Goal: Transaction & Acquisition: Purchase product/service

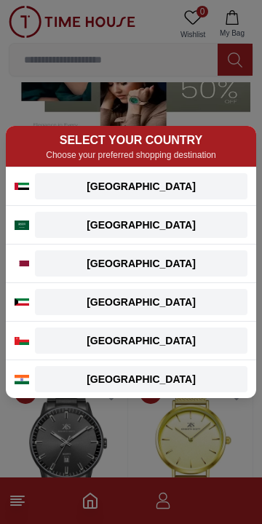
click at [82, 445] on div "SELECT YOUR COUNTRY Choose your preferred shopping destination [GEOGRAPHIC_DATA…" at bounding box center [131, 262] width 262 height 524
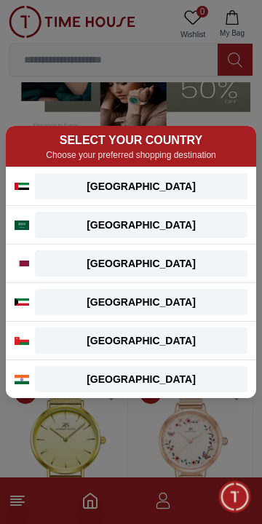
click at [67, 196] on button "[GEOGRAPHIC_DATA]" at bounding box center [141, 186] width 213 height 26
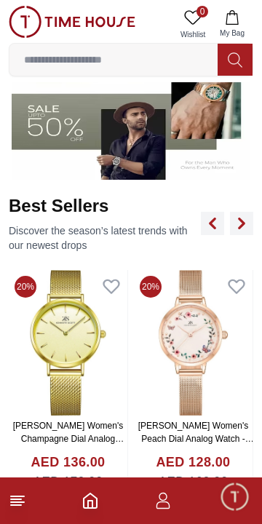
scroll to position [405, 0]
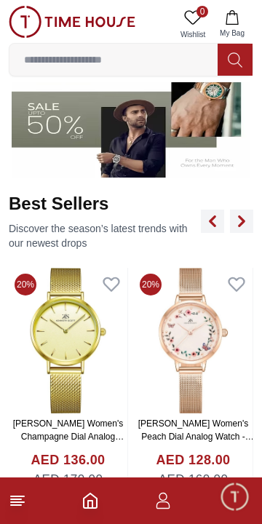
click at [167, 507] on icon "button" at bounding box center [162, 500] width 17 height 17
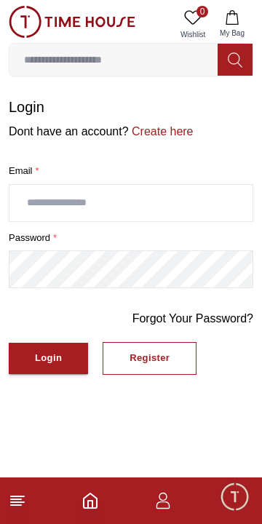
click at [16, 505] on line at bounding box center [16, 505] width 10 height 0
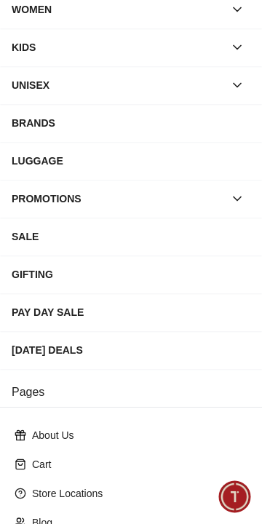
scroll to position [100, 0]
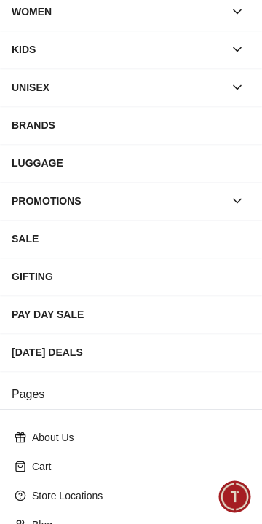
click at [37, 269] on div "GIFTING" at bounding box center [131, 276] width 239 height 26
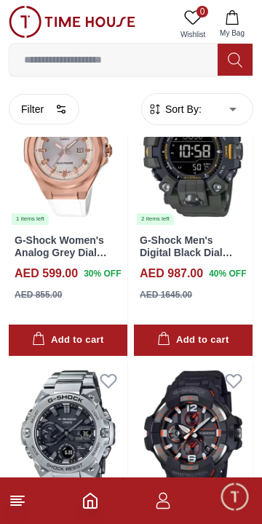
scroll to position [2343, 0]
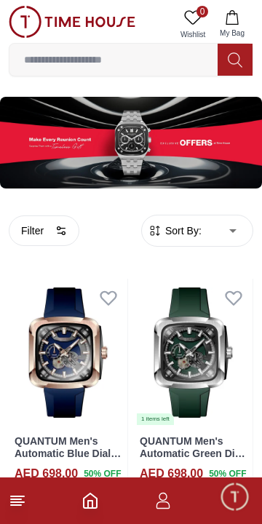
scroll to position [2543, 0]
